Goal: Task Accomplishment & Management: Use online tool/utility

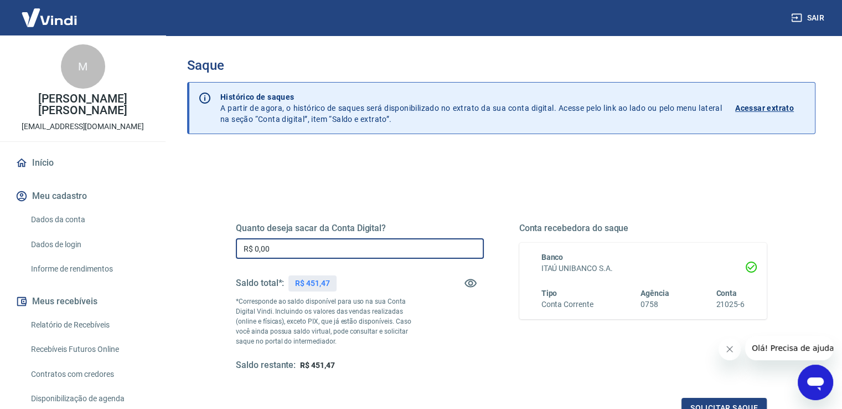
click at [299, 251] on input "R$ 0,00" at bounding box center [360, 248] width 248 height 20
type input "R$ 451,00"
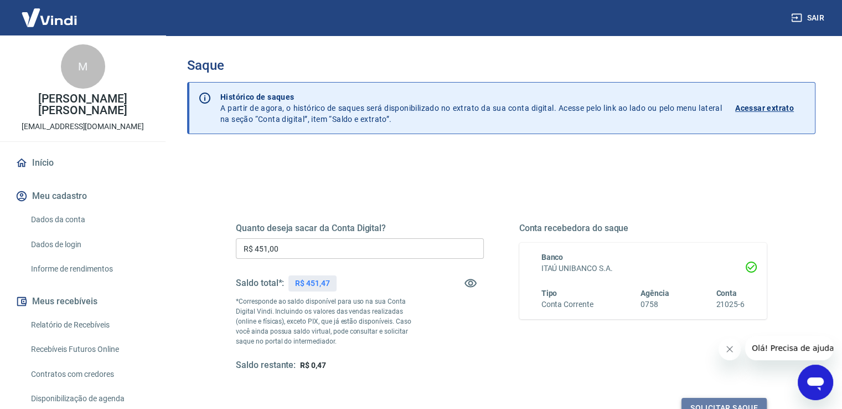
click at [751, 399] on button "Solicitar saque" at bounding box center [723, 407] width 85 height 20
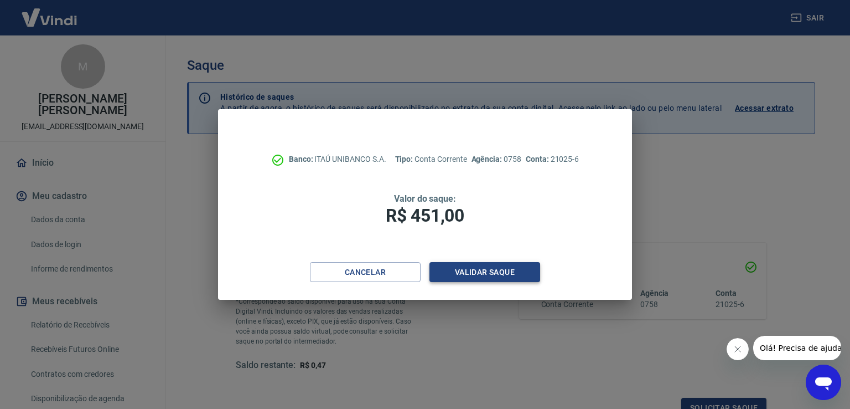
click at [510, 268] on button "Validar saque" at bounding box center [485, 272] width 111 height 20
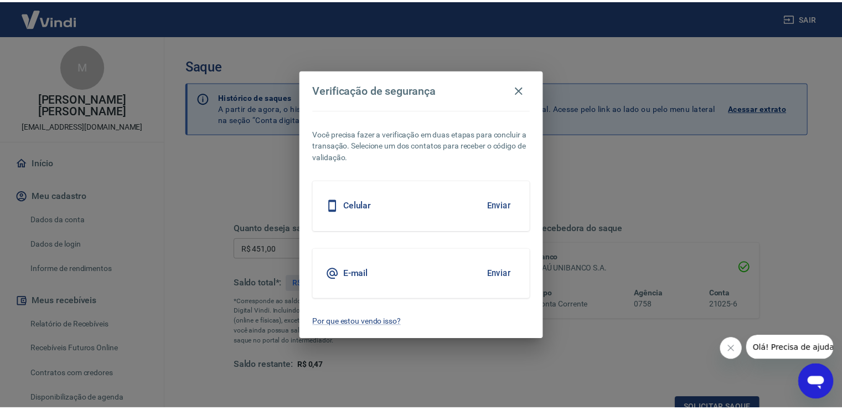
scroll to position [9, 0]
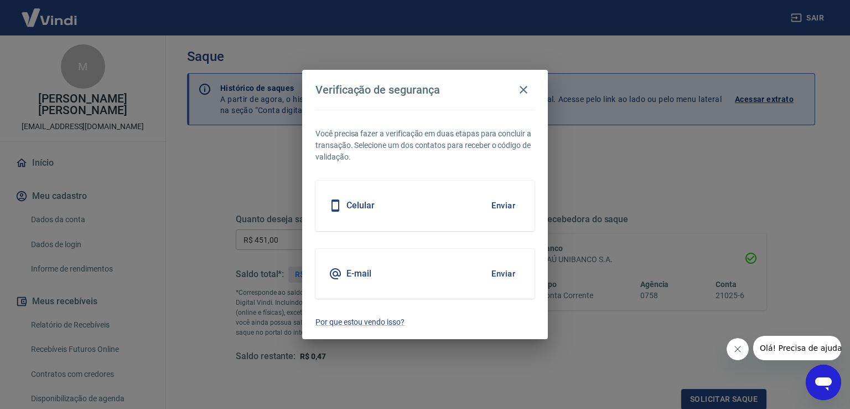
click at [503, 203] on button "Enviar" at bounding box center [504, 205] width 36 height 23
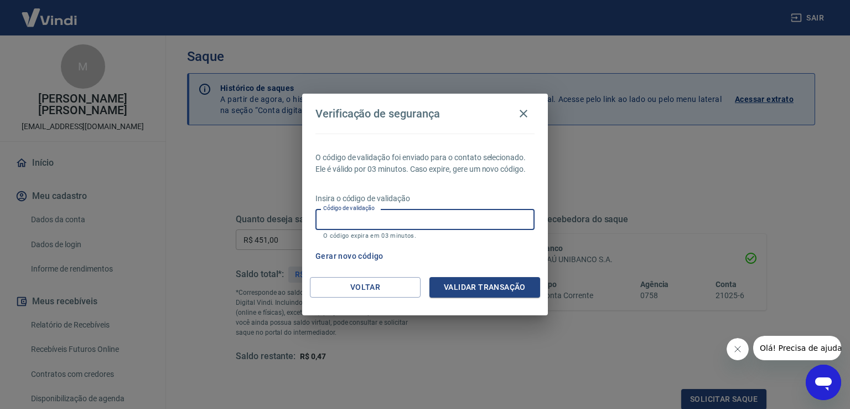
click at [394, 220] on input "Código de validação" at bounding box center [425, 219] width 219 height 20
click at [664, 166] on div "Verificação de segurança O código de validação foi enviado para o contato selec…" at bounding box center [425, 204] width 850 height 409
click at [524, 110] on icon "button" at bounding box center [523, 113] width 13 height 13
